Goal: Check status: Check status

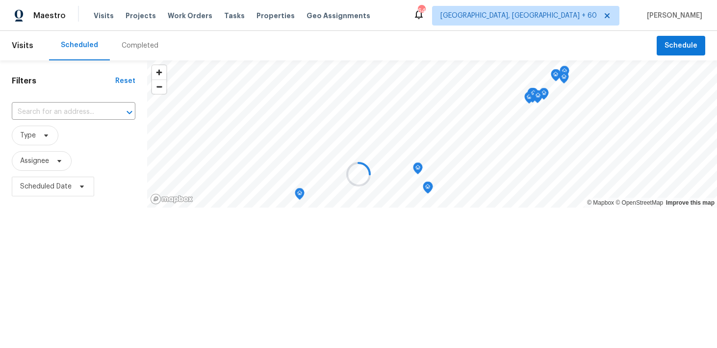
click at [118, 45] on div at bounding box center [358, 174] width 717 height 348
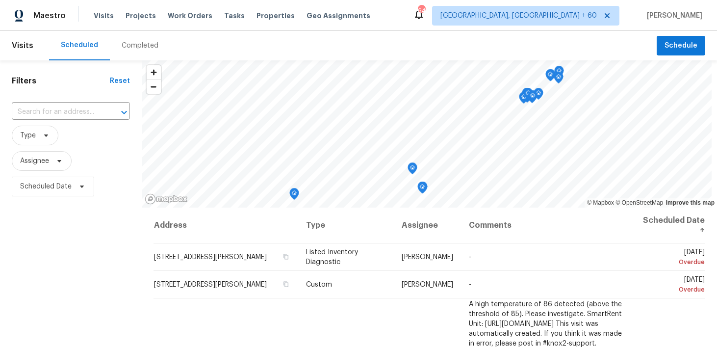
click at [131, 45] on div "Completed" at bounding box center [140, 46] width 37 height 10
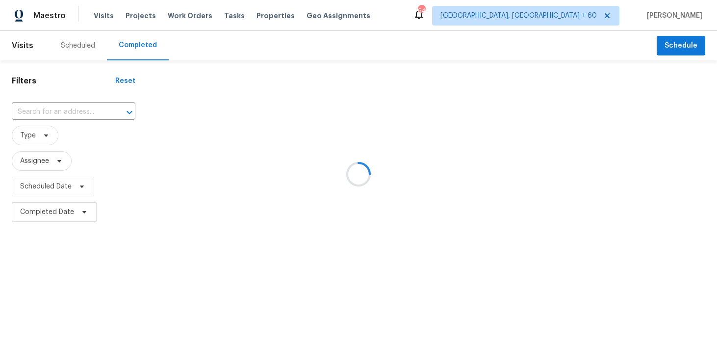
click at [53, 110] on div at bounding box center [358, 174] width 717 height 348
click at [51, 109] on div at bounding box center [358, 174] width 717 height 348
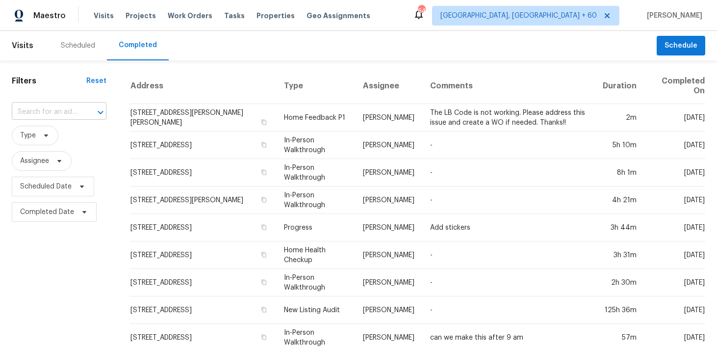
click at [54, 105] on input "text" at bounding box center [45, 111] width 67 height 15
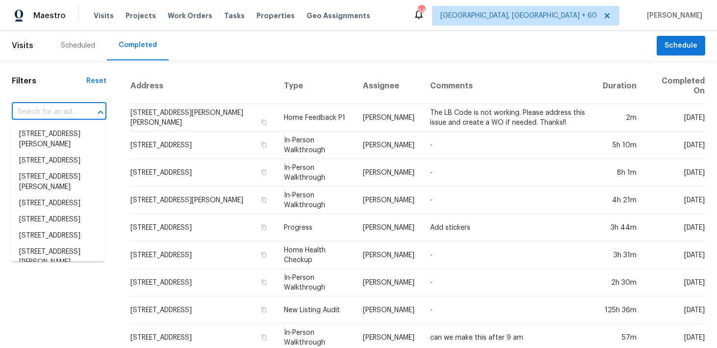
paste input "[STREET_ADDRESS]"
type input "[STREET_ADDRESS]"
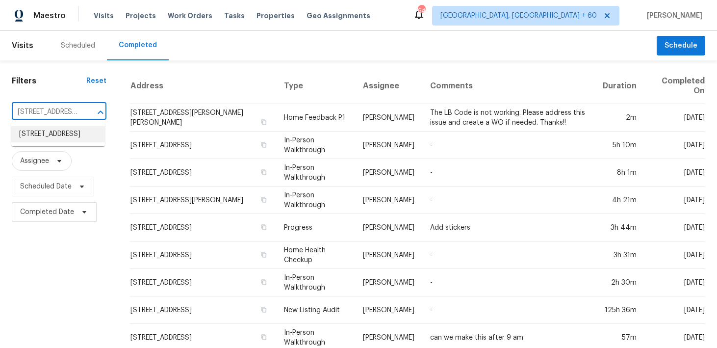
click at [42, 135] on li "[STREET_ADDRESS]" at bounding box center [58, 134] width 94 height 16
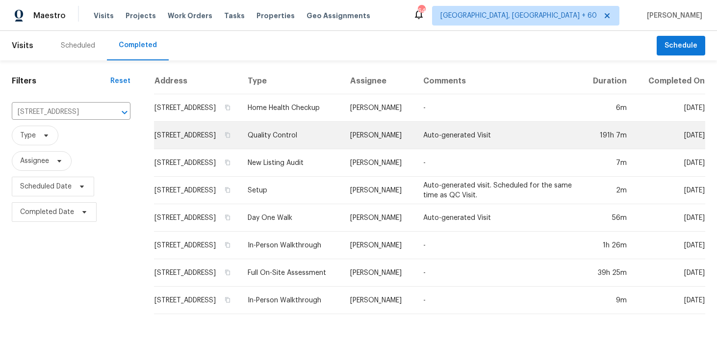
click at [296, 146] on td "Quality Control" at bounding box center [291, 135] width 103 height 27
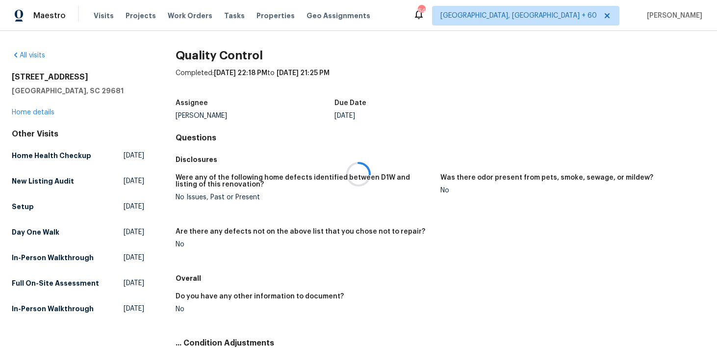
click at [28, 112] on div at bounding box center [358, 174] width 717 height 348
click at [21, 109] on link "Home details" at bounding box center [33, 112] width 43 height 7
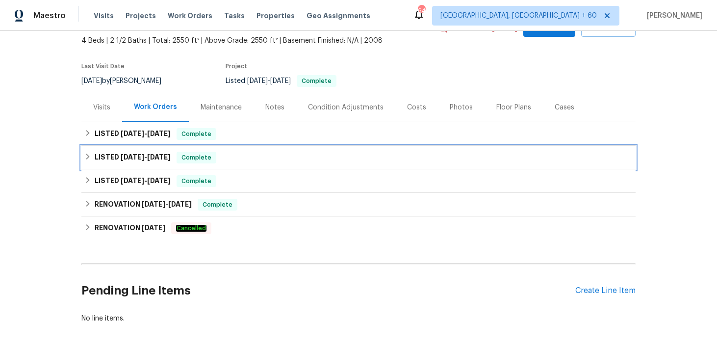
click at [215, 158] on div "Complete" at bounding box center [197, 158] width 40 height 12
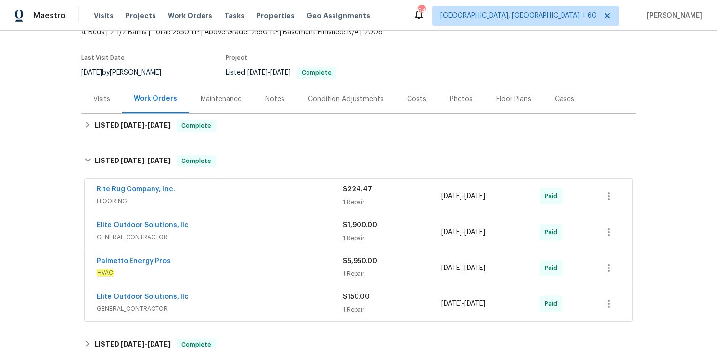
click at [342, 198] on span "FLOORING" at bounding box center [220, 201] width 246 height 10
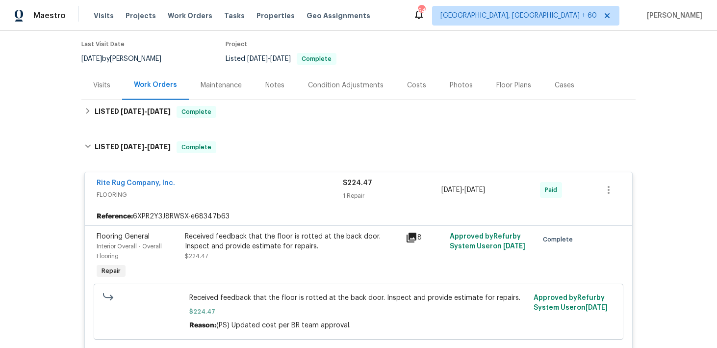
scroll to position [55, 0]
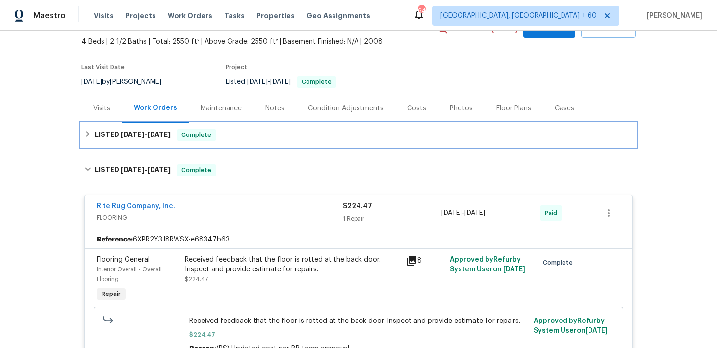
click at [293, 130] on div "LISTED [DATE] - [DATE] Complete" at bounding box center [358, 135] width 548 height 12
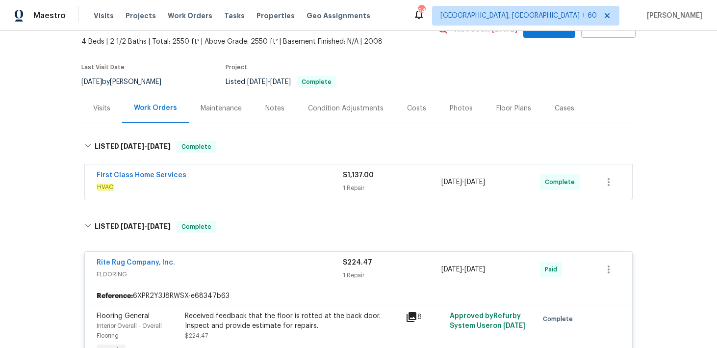
click at [352, 183] on div "1 Repair" at bounding box center [392, 188] width 99 height 10
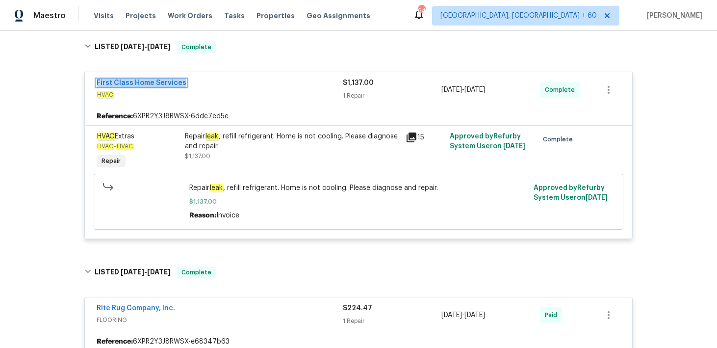
scroll to position [153, 0]
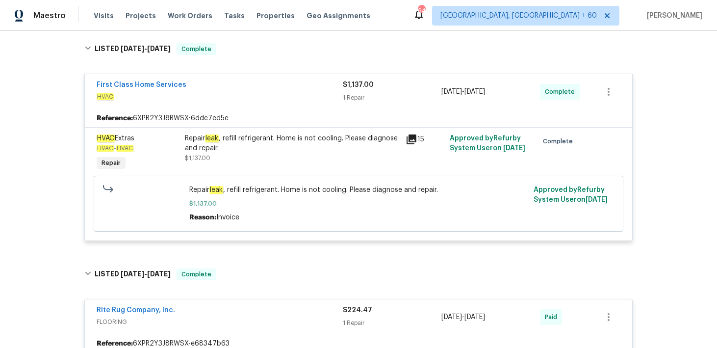
click at [371, 142] on div "Repair leak , refill refrigerant. Home is not cooling. Please diagnose and repa…" at bounding box center [292, 143] width 215 height 20
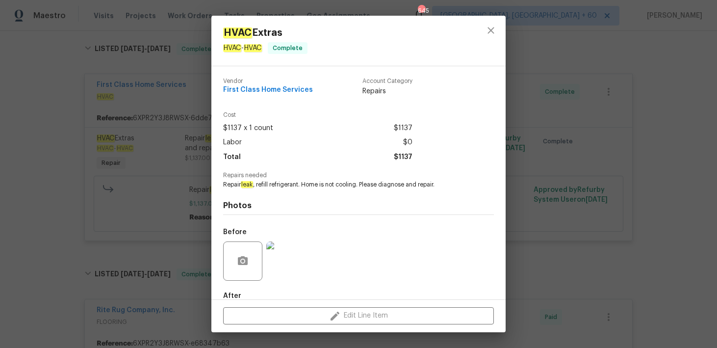
scroll to position [55, 0]
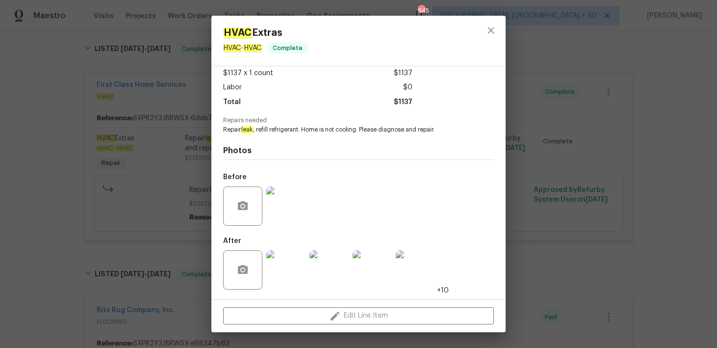
click at [290, 271] on img at bounding box center [285, 269] width 39 height 39
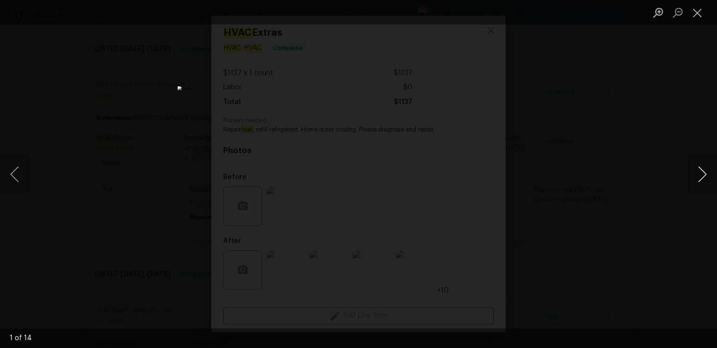
click at [712, 175] on button "Next image" at bounding box center [702, 173] width 29 height 39
click at [707, 175] on button "Next image" at bounding box center [702, 173] width 29 height 39
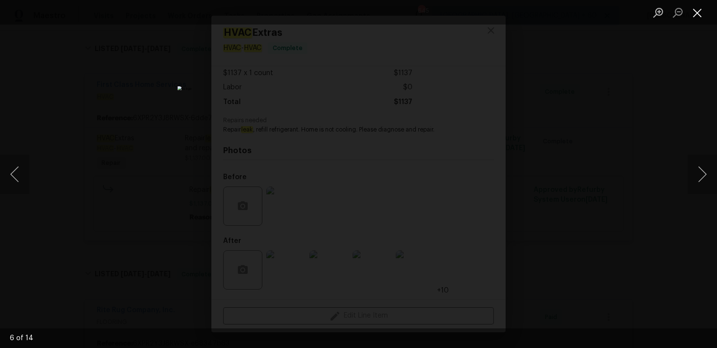
click at [699, 15] on button "Close lightbox" at bounding box center [698, 12] width 20 height 17
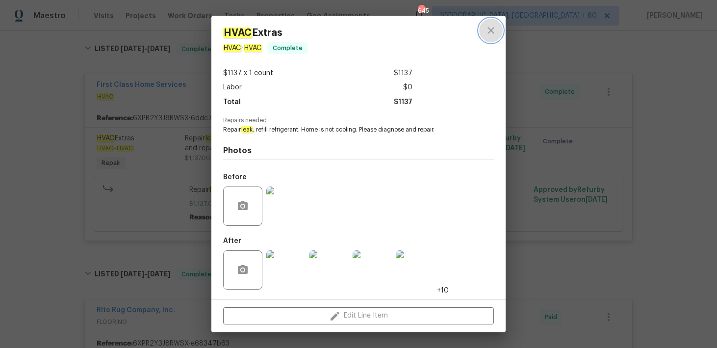
click at [494, 31] on icon "close" at bounding box center [491, 31] width 12 height 12
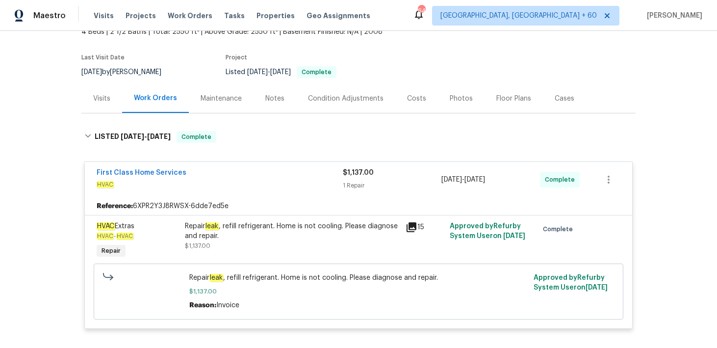
scroll to position [8, 0]
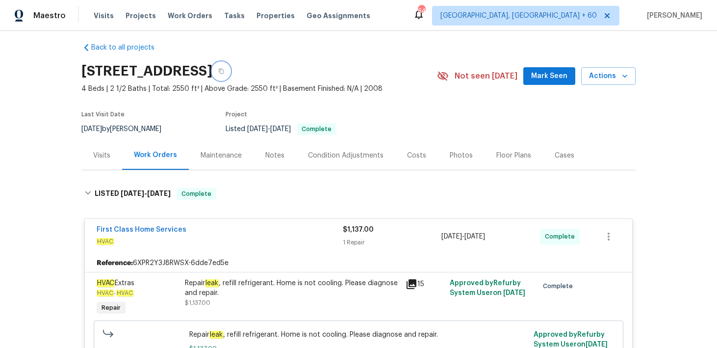
click at [224, 68] on icon "button" at bounding box center [221, 71] width 6 height 6
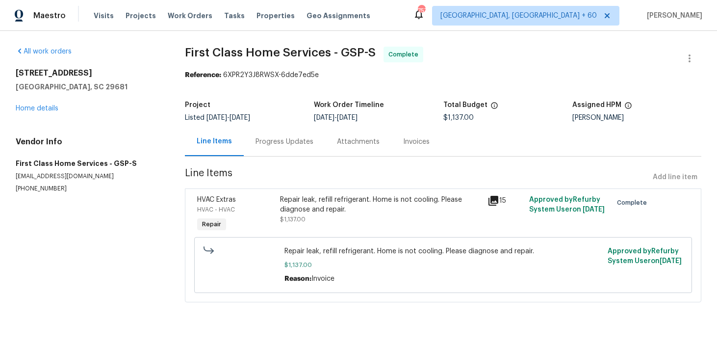
click at [269, 142] on div "Progress Updates" at bounding box center [285, 142] width 58 height 10
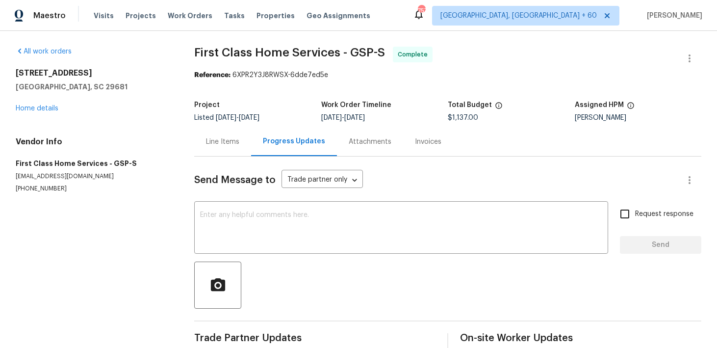
scroll to position [17, 0]
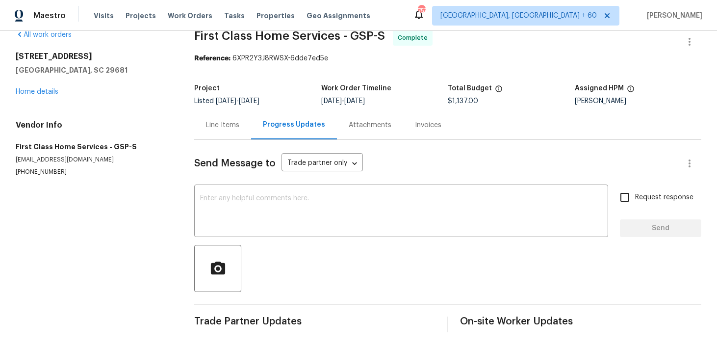
click at [416, 129] on div "Invoices" at bounding box center [428, 124] width 50 height 29
